Goal: Transaction & Acquisition: Purchase product/service

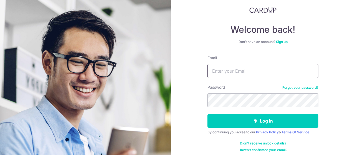
scroll to position [36, 0]
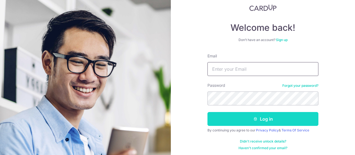
type input "[EMAIL_ADDRESS][DOMAIN_NAME]"
click at [235, 122] on button "Log in" at bounding box center [263, 119] width 111 height 14
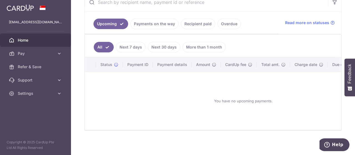
scroll to position [114, 0]
click at [53, 50] on link "Pay" at bounding box center [35, 53] width 71 height 13
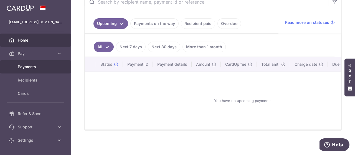
click at [53, 67] on span "Payments" at bounding box center [36, 67] width 37 height 6
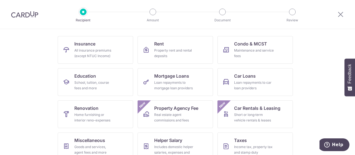
scroll to position [93, 0]
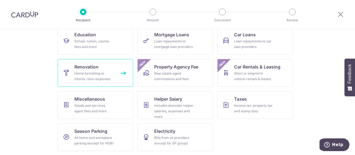
click at [94, 70] on link "Renovation Home furnishing or interior reno-expenses" at bounding box center [96, 73] width 76 height 28
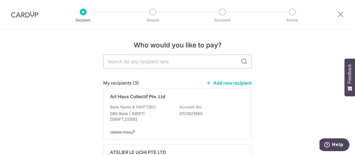
click at [26, 11] on img at bounding box center [24, 14] width 27 height 7
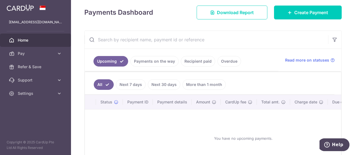
scroll to position [71, 0]
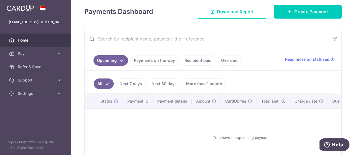
click at [197, 57] on link "Recipient paid" at bounding box center [198, 60] width 34 height 11
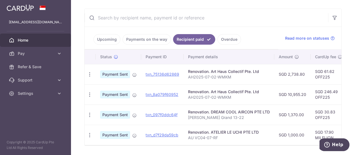
scroll to position [107, 0]
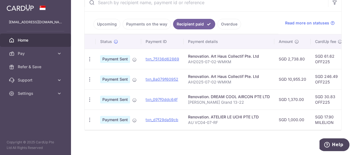
click at [159, 81] on td "txn_8a079f60952" at bounding box center [162, 79] width 42 height 20
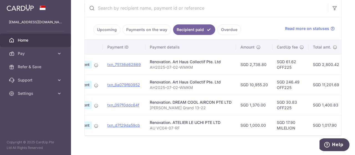
scroll to position [0, 37]
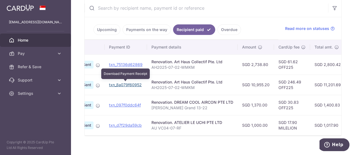
click at [124, 83] on link "txn_8a079f60952" at bounding box center [125, 84] width 33 height 5
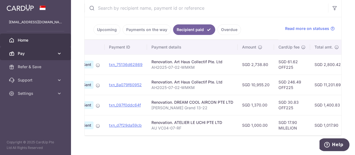
click at [37, 51] on span "Pay" at bounding box center [36, 54] width 37 height 6
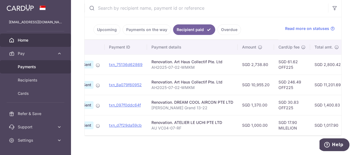
click at [20, 62] on link "Payments" at bounding box center [35, 66] width 71 height 13
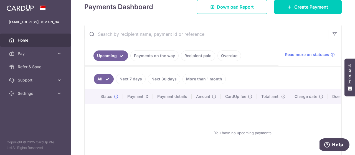
scroll to position [88, 0]
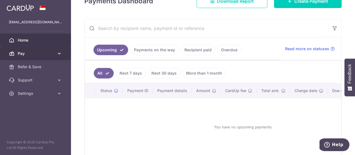
click at [21, 55] on span "Pay" at bounding box center [36, 54] width 37 height 6
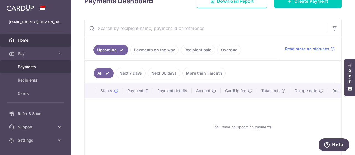
click at [36, 70] on link "Payments" at bounding box center [35, 66] width 71 height 13
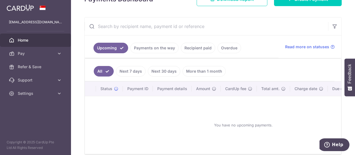
click at [141, 45] on link "Payments on the way" at bounding box center [154, 48] width 48 height 11
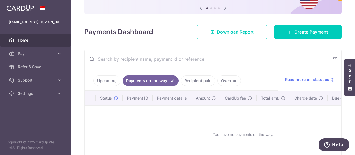
scroll to position [90, 0]
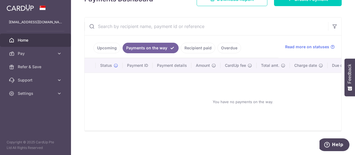
click at [189, 44] on ul "Upcoming Payments on the way Recipient paid Overdue" at bounding box center [182, 47] width 194 height 22
click at [189, 44] on link "Recipient paid" at bounding box center [198, 48] width 34 height 11
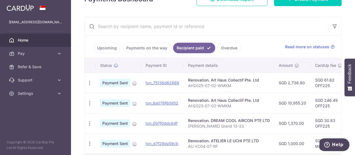
scroll to position [113, 0]
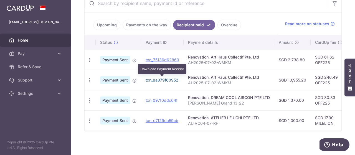
click at [158, 79] on link "txn_8a079f60952" at bounding box center [162, 80] width 33 height 5
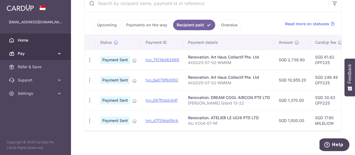
click at [34, 55] on span "Pay" at bounding box center [36, 54] width 37 height 6
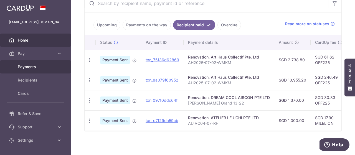
click at [32, 69] on span "Payments" at bounding box center [36, 67] width 37 height 6
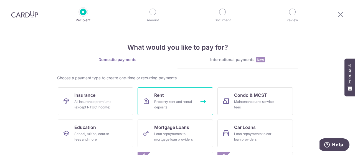
scroll to position [93, 0]
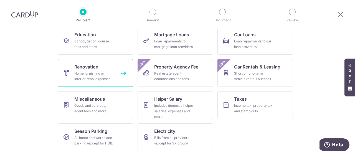
click at [95, 73] on div "Home furnishing or interior reno-expenses" at bounding box center [94, 76] width 40 height 11
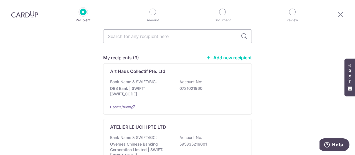
scroll to position [26, 0]
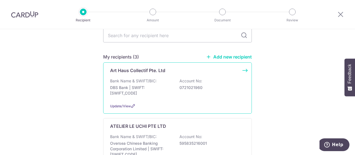
click at [130, 83] on p "Bank Name & SWIFT/BIC:" at bounding box center [133, 81] width 47 height 6
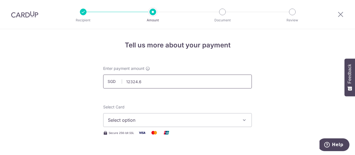
type input "12,324.60"
click at [167, 120] on span "Select option" at bounding box center [172, 120] width 129 height 7
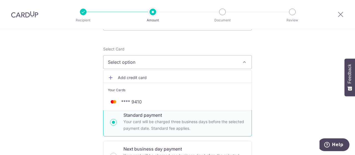
scroll to position [58, 0]
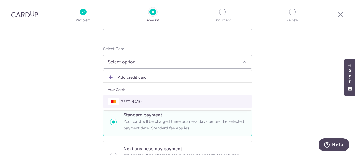
click at [151, 100] on span "**** 9410" at bounding box center [177, 101] width 139 height 7
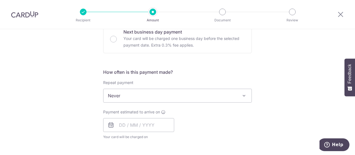
scroll to position [175, 0]
click at [129, 97] on span "Never" at bounding box center [178, 95] width 148 height 13
click at [59, 85] on div "Tell us more about your payment Enter payment amount SGD 12,324.60 12324.60 Sel…" at bounding box center [177, 123] width 355 height 539
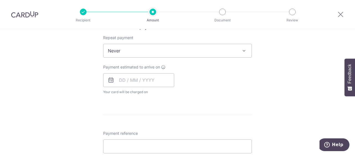
scroll to position [221, 0]
click at [119, 77] on input "text" at bounding box center [138, 80] width 71 height 14
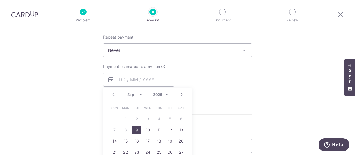
click at [133, 129] on link "9" at bounding box center [136, 130] width 9 height 9
type input "[DATE]"
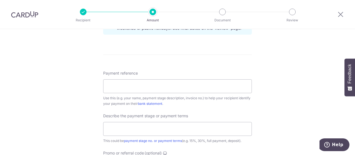
scroll to position [303, 0]
drag, startPoint x: 115, startPoint y: 87, endPoint x: 146, endPoint y: 42, distance: 54.4
click at [115, 87] on input "Payment reference" at bounding box center [177, 86] width 149 height 14
paste input "AH2025-07-02-WMKM"
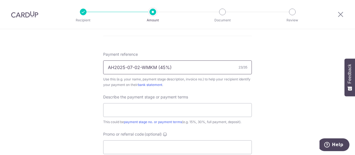
scroll to position [322, 0]
type input "AH2025-07-02-WMKM (45%)"
click at [177, 106] on input "text" at bounding box center [177, 110] width 149 height 14
type input "4"
type input "d"
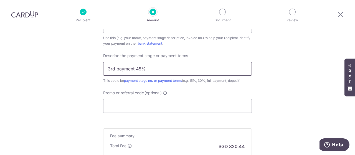
scroll to position [365, 0]
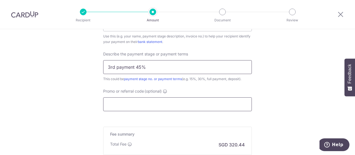
type input "3rd payment 45%"
click at [169, 103] on input "Promo or referral code (optional)" at bounding box center [177, 104] width 149 height 14
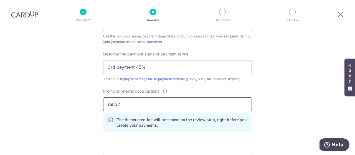
drag, startPoint x: 98, startPoint y: 105, endPoint x: 48, endPoint y: 101, distance: 49.6
type input "off225"
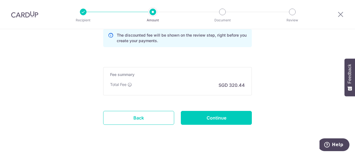
scroll to position [451, 0]
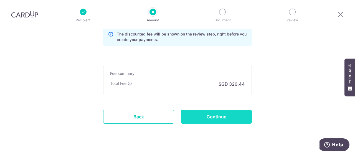
click at [202, 111] on input "Continue" at bounding box center [216, 117] width 71 height 14
type input "Create Schedule"
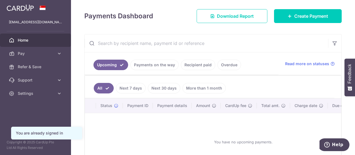
scroll to position [73, 0]
click at [196, 63] on link "Recipient paid" at bounding box center [198, 64] width 34 height 11
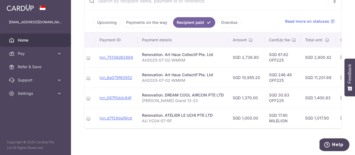
scroll to position [0, 41]
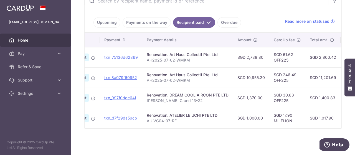
click at [192, 75] on div "Renovation. Art Haus Collectif Pte. Ltd" at bounding box center [188, 75] width 82 height 6
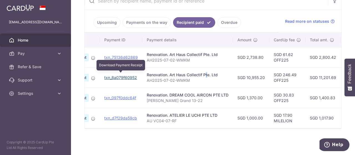
click at [129, 77] on link "txn_8a079f60952" at bounding box center [120, 77] width 33 height 5
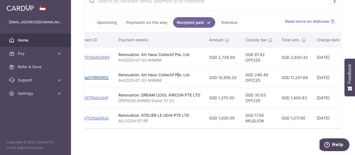
scroll to position [0, 68]
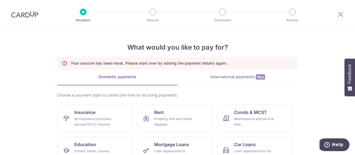
scroll to position [110, 0]
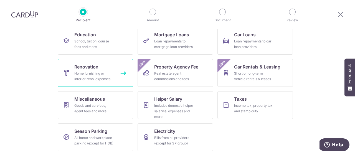
click at [95, 77] on div "Home furnishing or interior reno-expenses" at bounding box center [94, 76] width 40 height 11
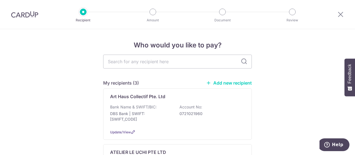
scroll to position [32, 0]
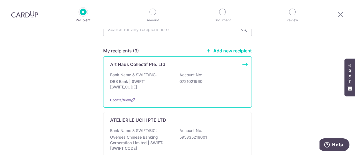
click at [206, 92] on div "Bank Name & SWIFT/BIC: DBS Bank | SWIFT: DBSSSGSGXXX Account No: 0721021960" at bounding box center [177, 82] width 135 height 21
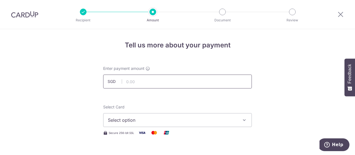
click at [166, 79] on input "text" at bounding box center [177, 82] width 149 height 14
type input "12,324.60"
click at [143, 119] on span "Select option" at bounding box center [172, 120] width 129 height 7
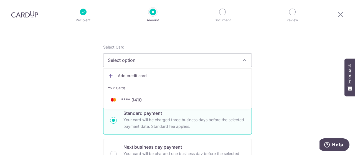
scroll to position [61, 0]
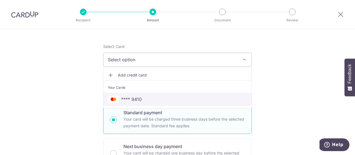
click at [140, 93] on link "**** 9410" at bounding box center [178, 99] width 148 height 13
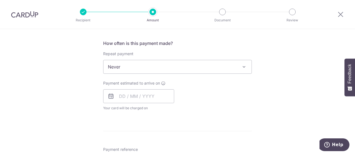
scroll to position [205, 0]
click at [139, 97] on input "text" at bounding box center [138, 96] width 71 height 14
click at [137, 144] on link "9" at bounding box center [136, 146] width 9 height 9
type input "09/09/2025"
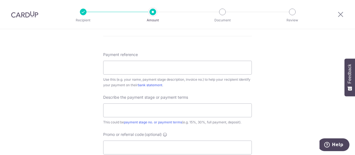
scroll to position [323, 0]
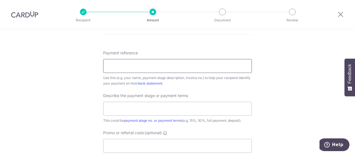
click at [134, 63] on input "Payment reference" at bounding box center [177, 66] width 149 height 14
type input "AH2025-07-02-WMKM (45%)"
click at [151, 106] on input "text" at bounding box center [177, 109] width 149 height 14
type input "3rd payment 45%"
click at [143, 140] on input "Promo or referral code (optional)" at bounding box center [177, 146] width 149 height 14
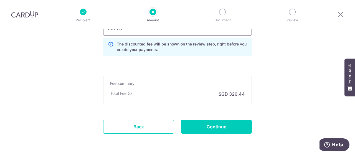
scroll to position [448, 0]
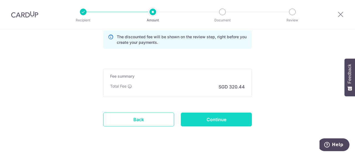
type input "off225"
click at [201, 117] on input "Continue" at bounding box center [216, 120] width 71 height 14
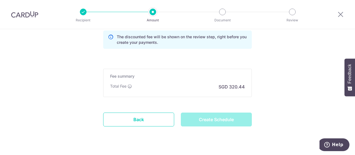
type input "Create Schedule"
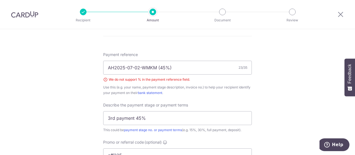
scroll to position [321, 0]
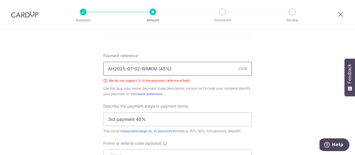
drag, startPoint x: 155, startPoint y: 68, endPoint x: 256, endPoint y: 56, distance: 102.0
click at [256, 56] on div "Tell us more about your payment Enter payment amount SGD 12,324.60 12324.60 Sel…" at bounding box center [177, 6] width 355 height 595
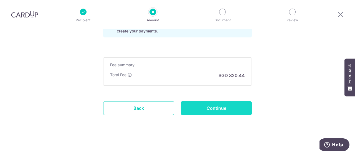
type input "AH2025-07-02-WMKM"
click at [227, 108] on input "Continue" at bounding box center [216, 108] width 71 height 14
type input "Create Schedule"
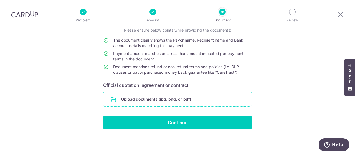
click at [156, 105] on input "file" at bounding box center [178, 99] width 148 height 14
click at [141, 102] on input "file" at bounding box center [178, 99] width 148 height 14
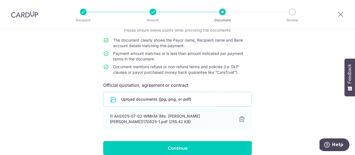
scroll to position [69, 0]
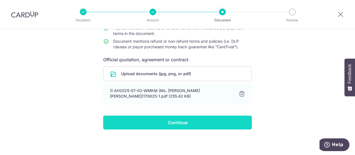
click at [163, 122] on input "Continue" at bounding box center [177, 123] width 149 height 14
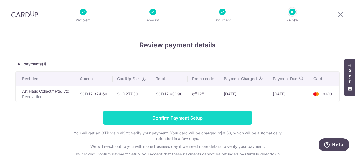
click at [211, 116] on input "Confirm Payment Setup" at bounding box center [177, 118] width 149 height 14
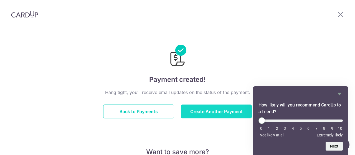
click at [195, 113] on button "Create Another Payment" at bounding box center [216, 112] width 71 height 14
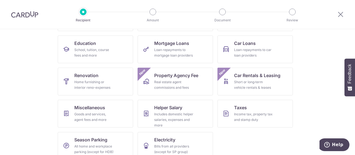
scroll to position [93, 0]
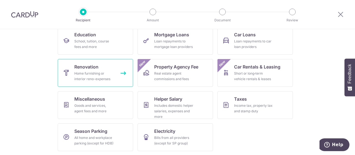
click at [105, 71] on div "Home furnishing or interior reno-expenses" at bounding box center [94, 76] width 40 height 11
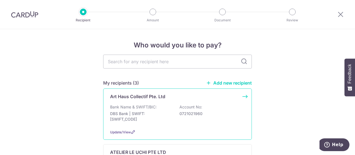
click at [174, 103] on div "Art Haus Collectif Pte. Ltd Bank Name & SWIFT/BIC: DBS Bank | SWIFT: DBSSSGSGXX…" at bounding box center [177, 114] width 149 height 51
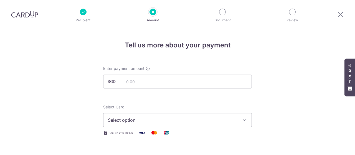
scroll to position [2, 0]
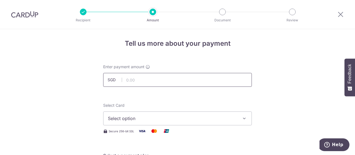
click at [166, 81] on input "text" at bounding box center [177, 80] width 149 height 14
type input "8,000.00"
click at [176, 117] on span "Select option" at bounding box center [172, 118] width 129 height 7
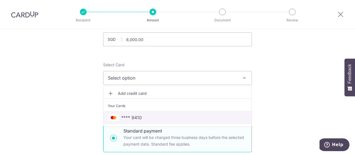
click at [157, 114] on link "**** 9410" at bounding box center [178, 117] width 148 height 13
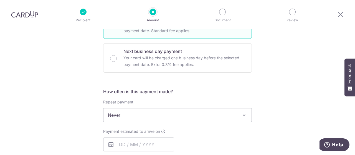
scroll to position [156, 0]
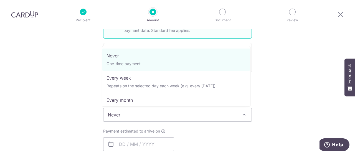
click at [154, 112] on span "Never" at bounding box center [178, 114] width 148 height 13
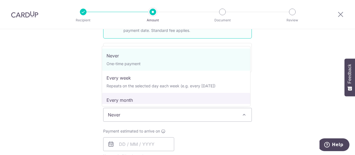
click at [62, 99] on div "Tell us more about your payment Enter payment amount SGD 8,000.00 8000.00 Selec…" at bounding box center [177, 142] width 355 height 539
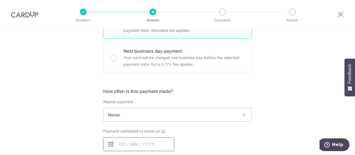
click at [130, 145] on input "text" at bounding box center [138, 144] width 71 height 14
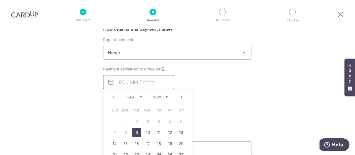
scroll to position [219, 0]
click at [132, 131] on link "9" at bounding box center [136, 132] width 9 height 9
type input "[DATE]"
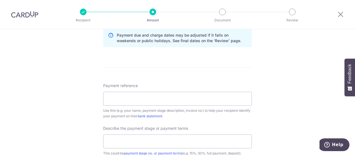
scroll to position [292, 0]
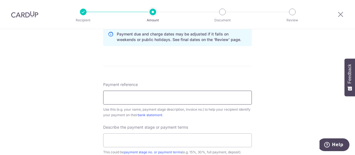
click at [106, 102] on input "Payment reference" at bounding box center [177, 98] width 149 height 14
click at [153, 95] on input "Payment reference" at bounding box center [177, 98] width 149 height 14
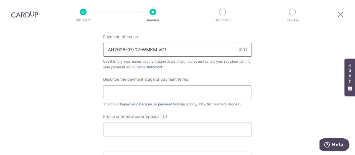
scroll to position [340, 0]
type input "AH2025-07-02-WMKM VO1"
click at [149, 96] on input "text" at bounding box center [177, 92] width 149 height 14
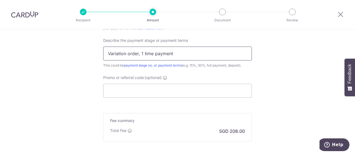
scroll to position [380, 0]
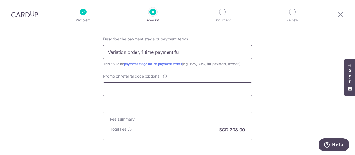
type input "Variation order, 1 time payment ful"
click at [154, 84] on input "Promo or referral code (optional)" at bounding box center [177, 89] width 149 height 14
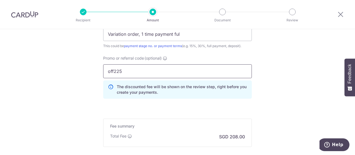
scroll to position [459, 0]
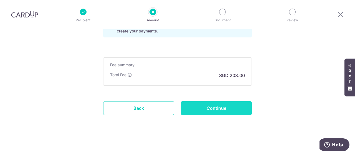
type input "off225"
click at [210, 105] on input "Continue" at bounding box center [216, 108] width 71 height 14
type input "Create Schedule"
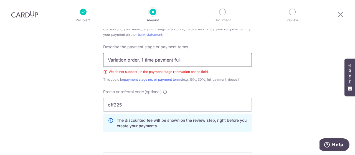
scroll to position [369, 0]
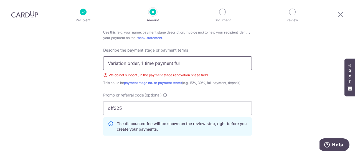
click at [139, 63] on input "Variation order, 1 time payment ful" at bounding box center [177, 63] width 149 height 14
click at [190, 65] on input "Variation order 1 time payment ful" at bounding box center [177, 63] width 149 height 14
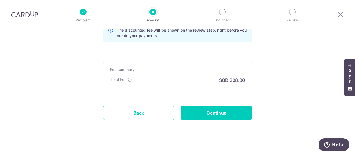
scroll to position [466, 0]
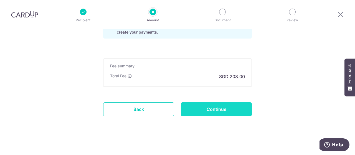
type input "Variation order 1 time payment full"
click at [200, 113] on input "Continue" at bounding box center [216, 109] width 71 height 14
type input "Create Schedule"
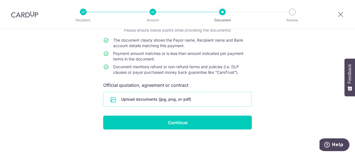
click at [170, 101] on input "file" at bounding box center [178, 99] width 148 height 14
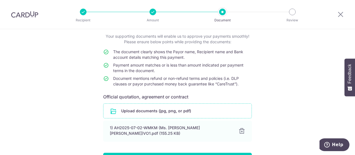
scroll to position [27, 0]
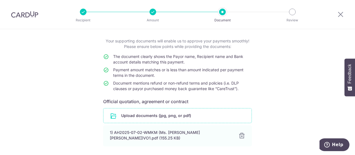
click at [169, 115] on input "file" at bounding box center [178, 116] width 148 height 14
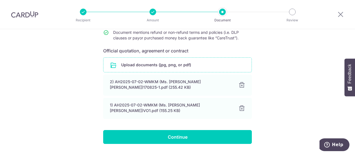
scroll to position [79, 0]
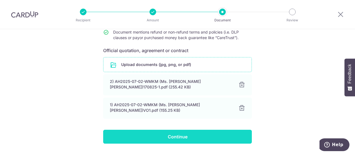
click at [190, 139] on input "Continue" at bounding box center [177, 137] width 149 height 14
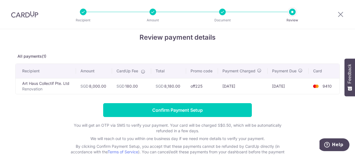
scroll to position [9, 0]
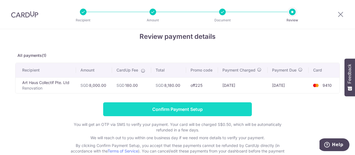
click at [214, 104] on input "Confirm Payment Setup" at bounding box center [177, 109] width 149 height 14
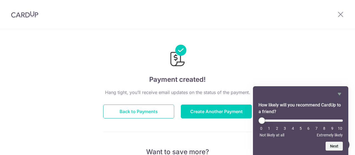
click at [167, 107] on button "Back to Payments" at bounding box center [138, 112] width 71 height 14
